Goal: Find specific fact: Find specific fact

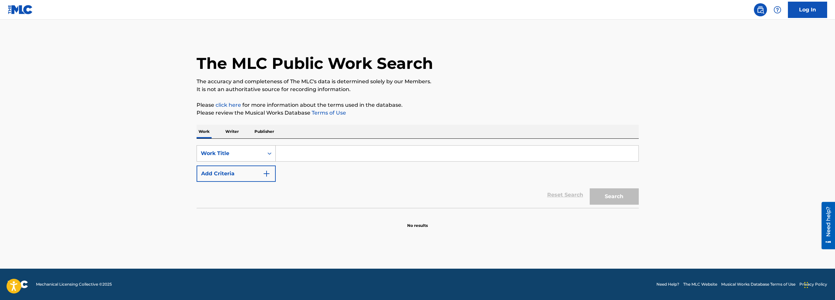
click at [242, 159] on div "Work Title" at bounding box center [230, 153] width 67 height 12
click at [237, 185] on div "ISWC" at bounding box center [236, 186] width 78 height 16
click at [366, 152] on input "Search Form" at bounding box center [457, 154] width 363 height 16
paste input "T9099576235"
type input "T9099576235"
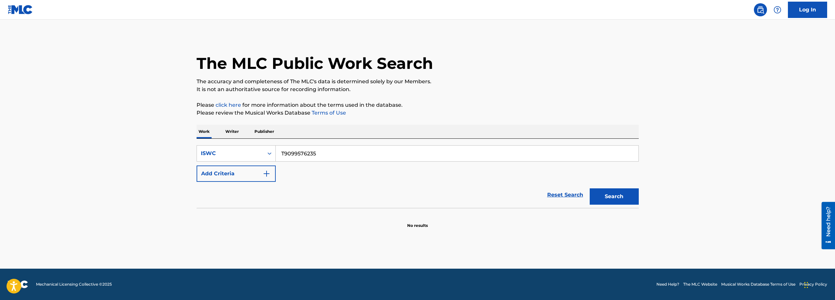
click at [602, 193] on button "Search" at bounding box center [613, 197] width 49 height 16
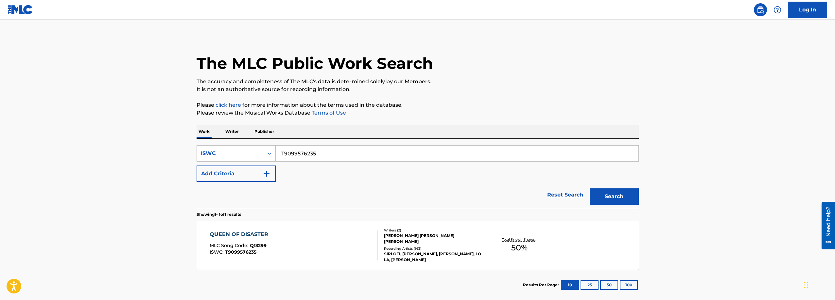
click at [351, 241] on div "QUEEN OF DISASTER MLC Song Code : Q13299 ISWC : T9099576235" at bounding box center [294, 245] width 168 height 29
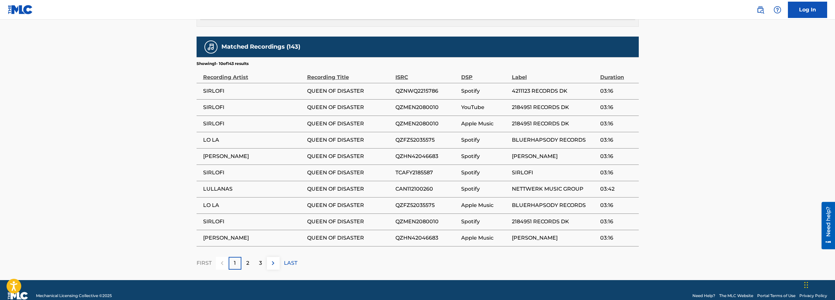
scroll to position [388, 0]
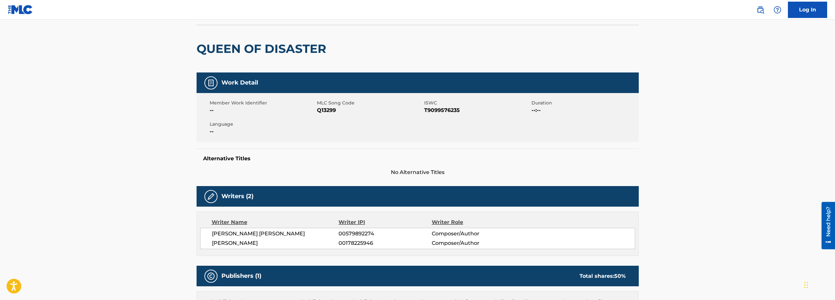
scroll to position [0, 0]
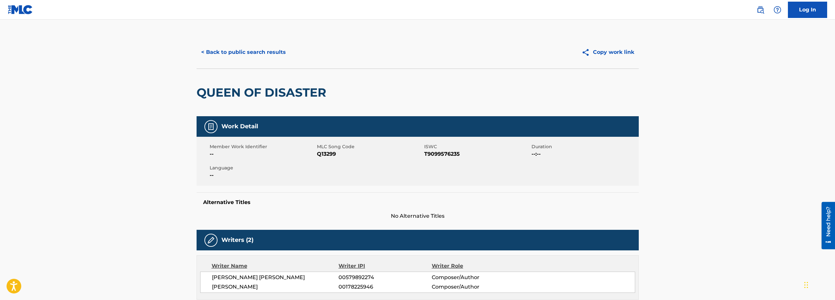
click at [261, 50] on button "< Back to public search results" at bounding box center [243, 52] width 94 height 16
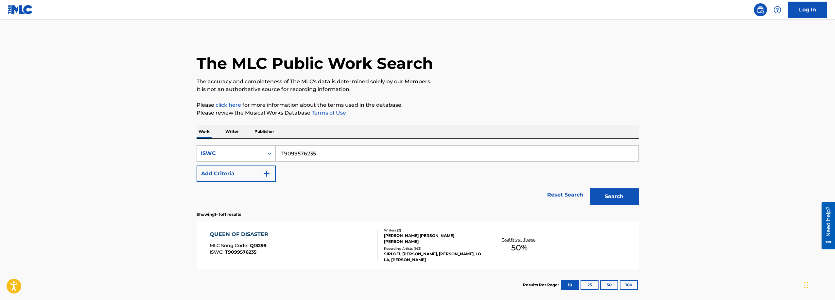
drag, startPoint x: 314, startPoint y: 160, endPoint x: 276, endPoint y: 164, distance: 38.5
click at [281, 164] on div "SearchWithCriteria1c377316-9cc2-4314-a2ff-26d21e65168a ISWC T9099576235 Add Cri…" at bounding box center [417, 163] width 442 height 37
paste input "288199791"
type input "T9288199791"
drag, startPoint x: 619, startPoint y: 198, endPoint x: 620, endPoint y: 202, distance: 3.7
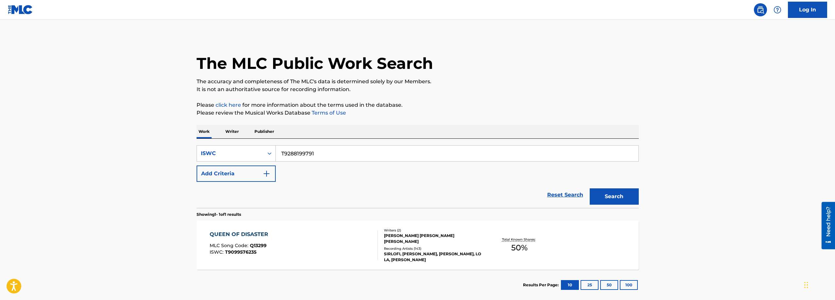
click at [619, 199] on button "Search" at bounding box center [613, 197] width 49 height 16
